Goal: Transaction & Acquisition: Obtain resource

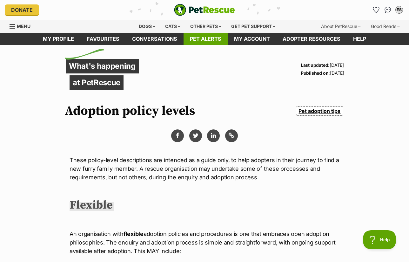
click at [186, 38] on link "Pet alerts" at bounding box center [206, 39] width 44 height 12
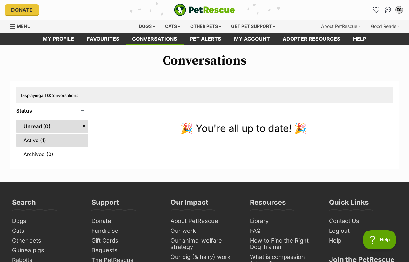
click at [66, 144] on link "Active (1)" at bounding box center [52, 139] width 72 height 13
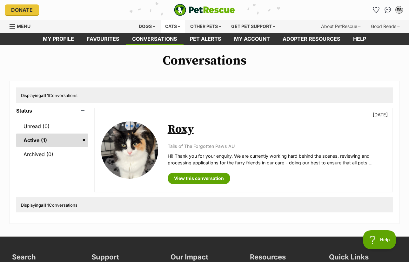
click at [161, 25] on div "Cats" at bounding box center [173, 26] width 24 height 13
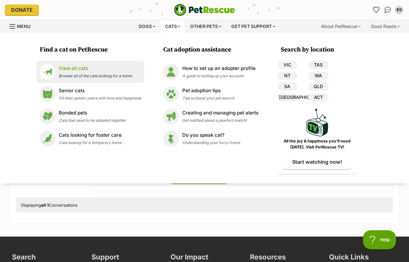
click at [77, 64] on link "View all cats Browse all of the cats looking for a home" at bounding box center [90, 72] width 101 height 16
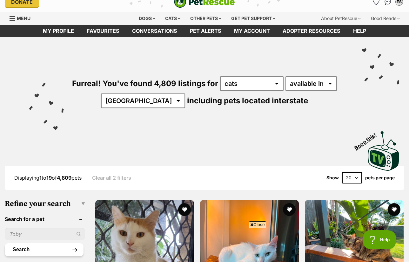
scroll to position [108, 0]
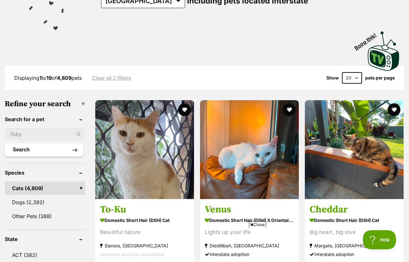
click at [36, 152] on button "Search" at bounding box center [44, 149] width 79 height 13
click at [37, 137] on input "text" at bounding box center [45, 134] width 80 height 12
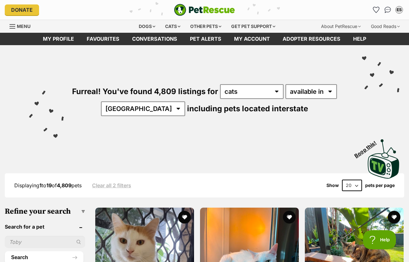
click at [37, 246] on input "text" at bounding box center [45, 242] width 80 height 12
type input "diana"
click at [5, 251] on button "Search" at bounding box center [44, 257] width 79 height 13
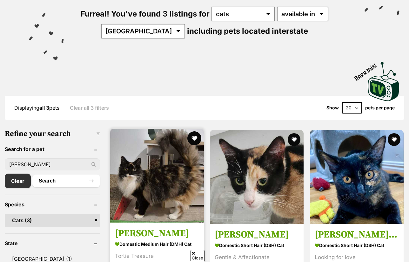
click at [195, 142] on button "favourite" at bounding box center [194, 138] width 14 height 14
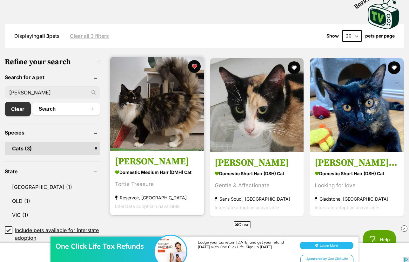
click at [131, 160] on h3 "Diana" at bounding box center [157, 161] width 84 height 12
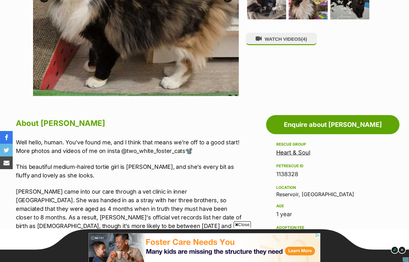
click at [237, 224] on span "Close" at bounding box center [242, 224] width 17 height 6
click at [403, 249] on img at bounding box center [402, 249] width 8 height 8
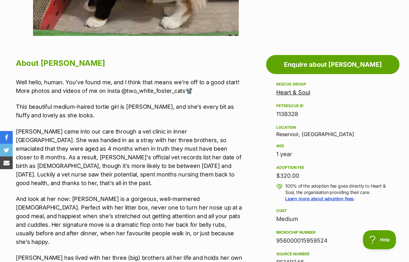
scroll to position [298, 0]
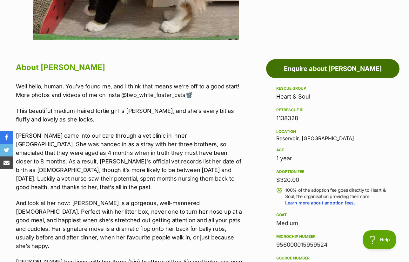
click at [361, 67] on link "Enquire about [PERSON_NAME]" at bounding box center [332, 68] width 133 height 19
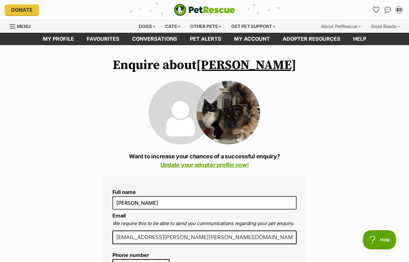
click at [176, 164] on link "Update your adopter profile now!" at bounding box center [204, 164] width 89 height 7
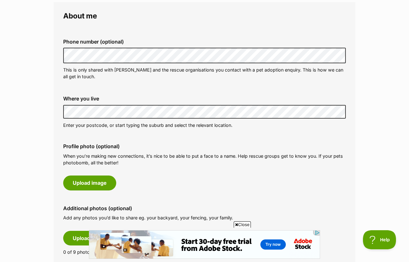
click at [164, 82] on div "Phone number (optional) This is only shared with [PERSON_NAME] and the rescue o…" at bounding box center [204, 59] width 293 height 51
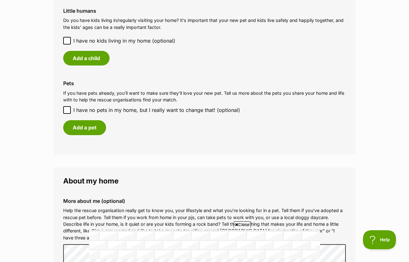
scroll to position [546, 0]
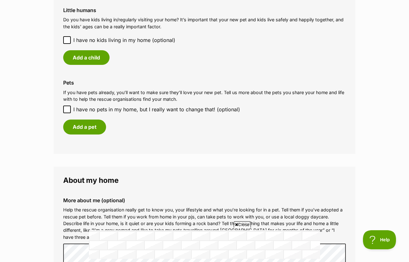
click at [67, 40] on icon at bounding box center [67, 40] width 4 height 3
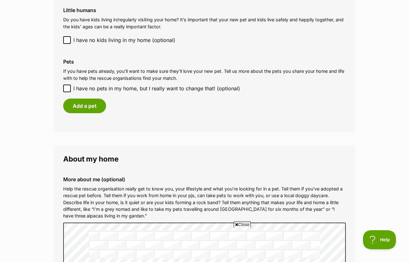
click at [66, 87] on icon at bounding box center [67, 88] width 4 height 4
click at [66, 87] on input "I have no pets in my home, but I really want to change that! (optional)" at bounding box center [67, 88] width 8 height 8
checkbox input "true"
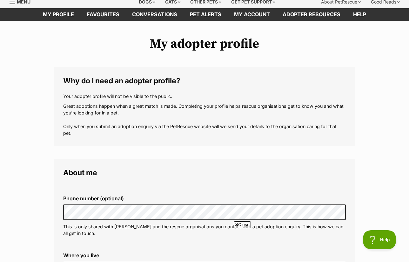
scroll to position [0, 0]
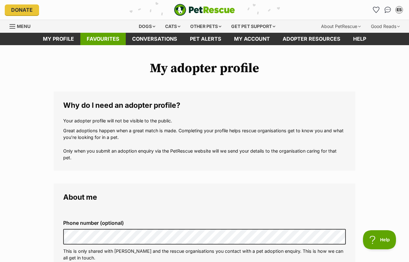
click at [118, 44] on link "Favourites" at bounding box center [102, 39] width 45 height 12
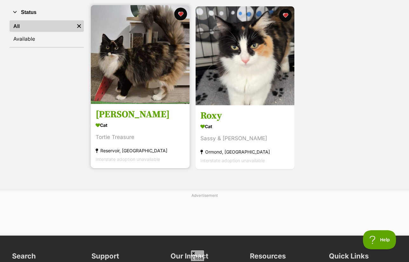
click at [112, 114] on h3 "[PERSON_NAME]" at bounding box center [140, 114] width 89 height 12
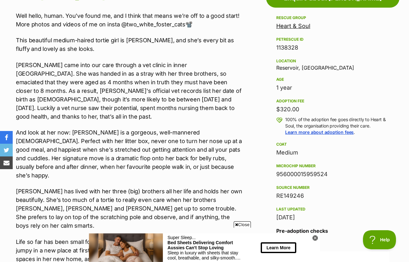
scroll to position [380, 0]
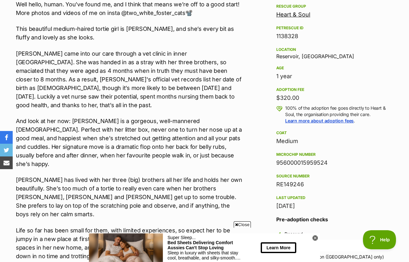
click at [235, 224] on icon at bounding box center [236, 224] width 3 height 4
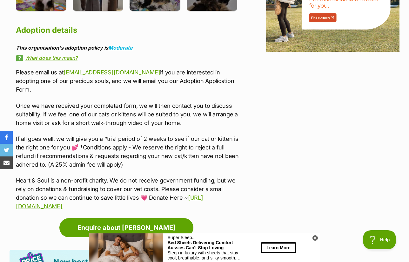
scroll to position [895, 0]
